Goal: Complete application form

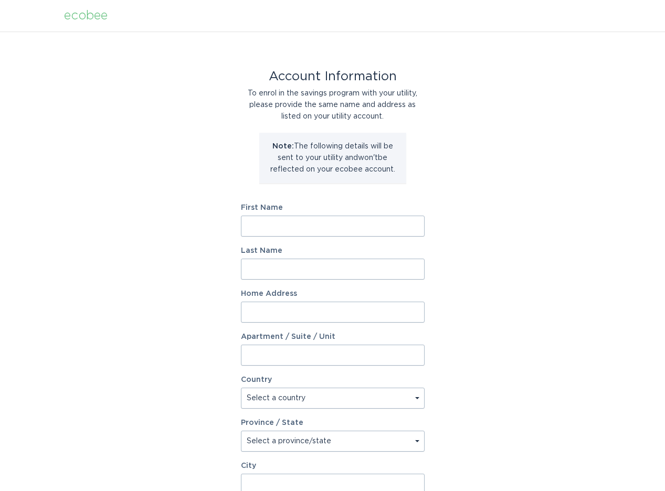
click at [318, 222] on input "First Name" at bounding box center [333, 226] width 184 height 21
type input "[PERSON_NAME]"
type input "[STREET_ADDRESS][PERSON_NAME]"
select select "US"
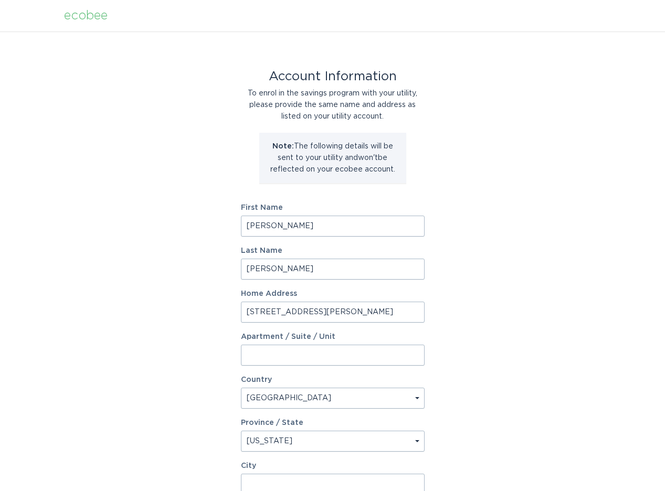
select select "MA"
type input "[GEOGRAPHIC_DATA]"
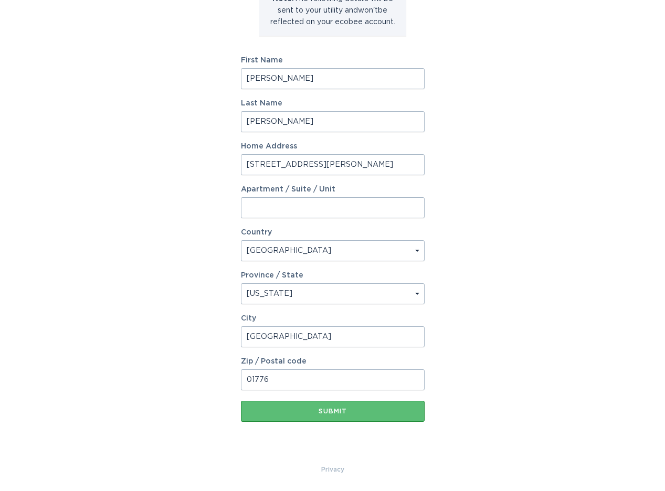
type input "01776"
click at [498, 221] on div "Account Information To enrol in the savings program with your utility, please p…" at bounding box center [332, 174] width 665 height 580
click at [348, 416] on button "Submit" at bounding box center [333, 411] width 184 height 21
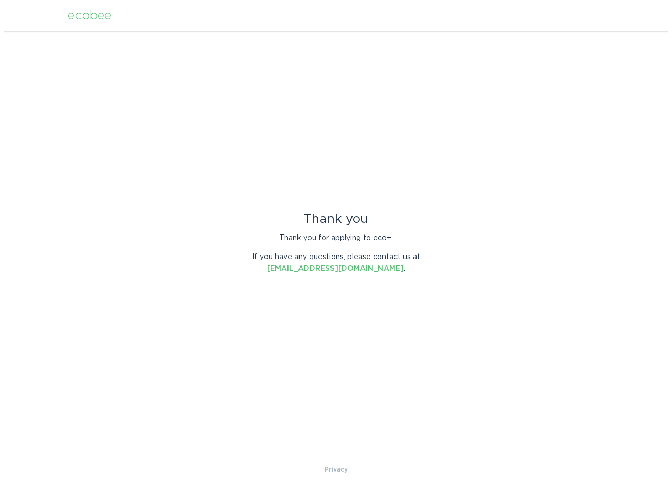
scroll to position [0, 0]
click at [448, 162] on div "Thank you Thank you for applying to eco+. If you have any questions, please con…" at bounding box center [336, 247] width 672 height 432
